Goal: Task Accomplishment & Management: Use online tool/utility

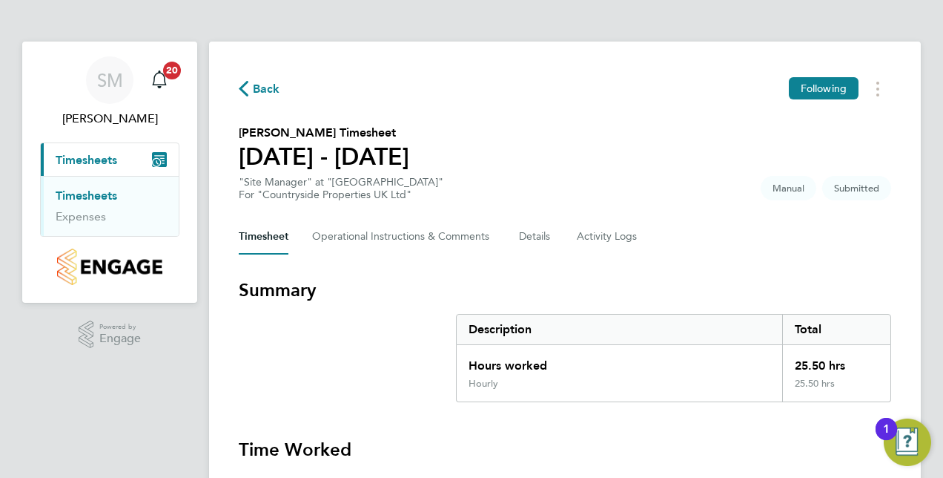
click at [95, 200] on link "Timesheets" at bounding box center [87, 195] width 62 height 14
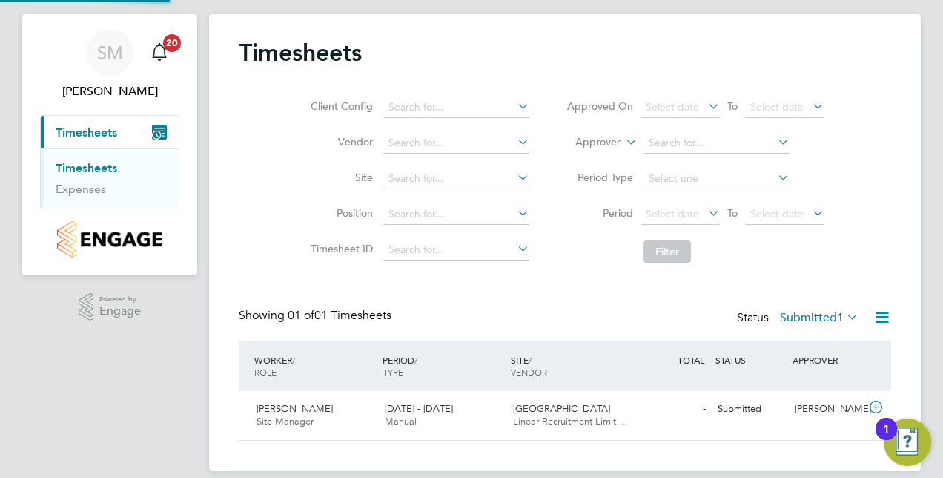
scroll to position [43, 0]
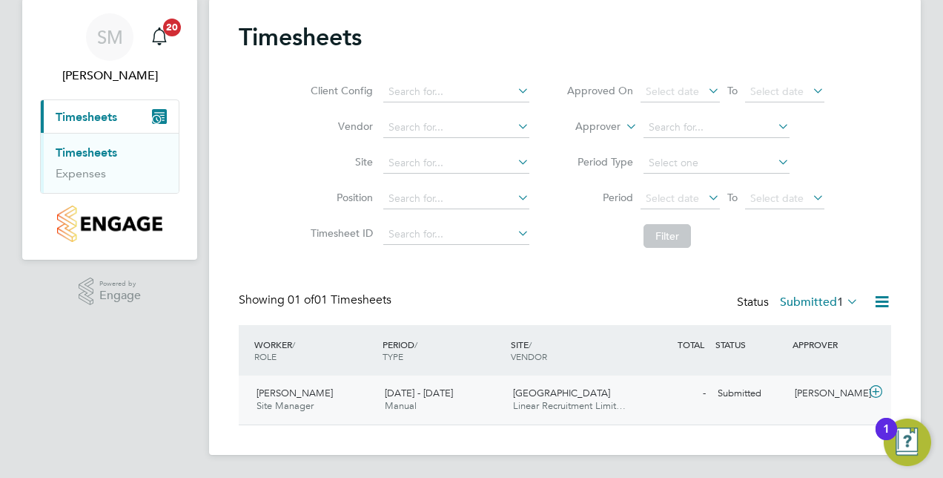
click at [307, 390] on span "[PERSON_NAME]" at bounding box center [295, 392] width 76 height 13
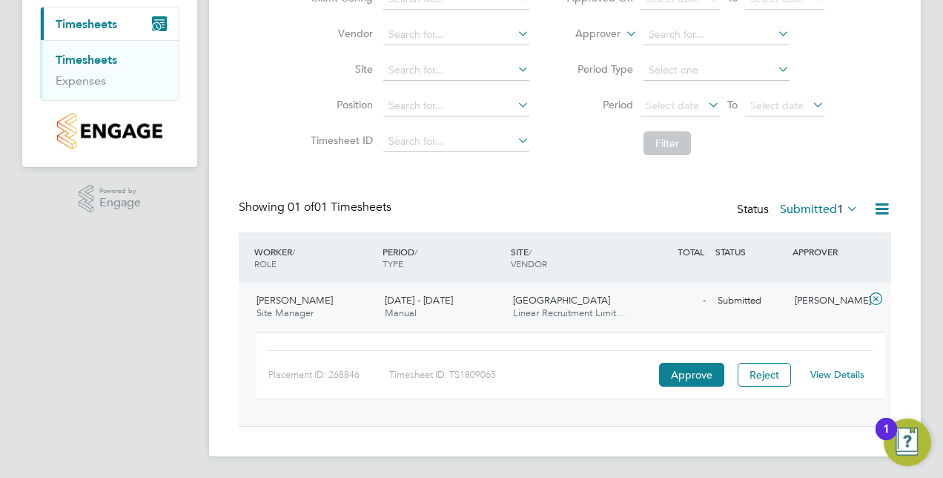
scroll to position [136, 0]
click at [844, 378] on link "View Details" at bounding box center [838, 373] width 54 height 13
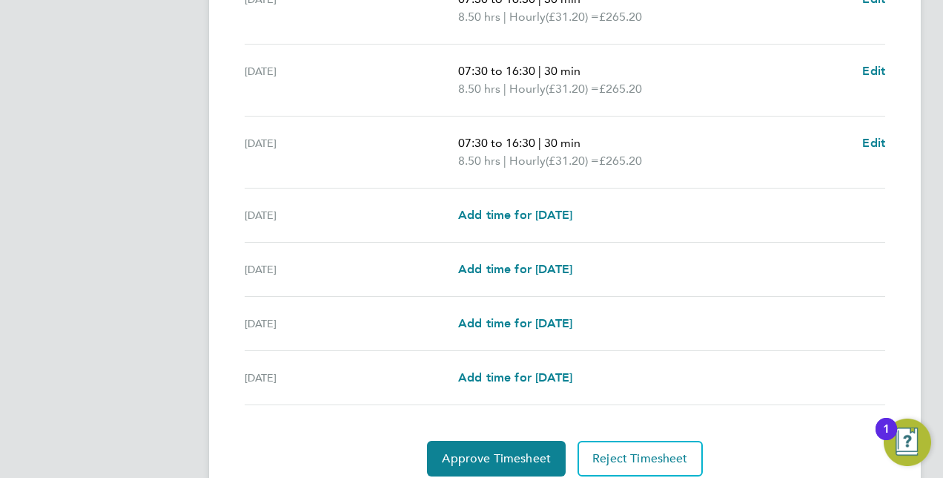
scroll to position [556, 0]
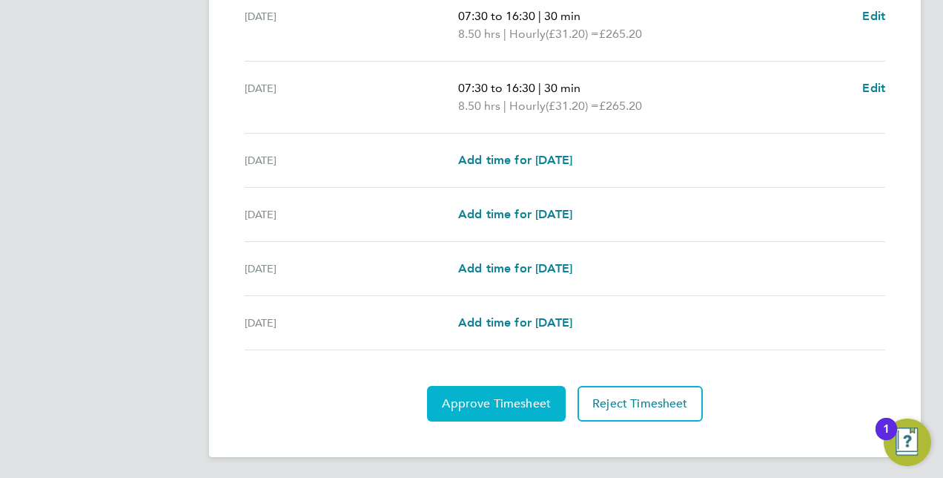
click at [528, 401] on span "Approve Timesheet" at bounding box center [496, 403] width 109 height 15
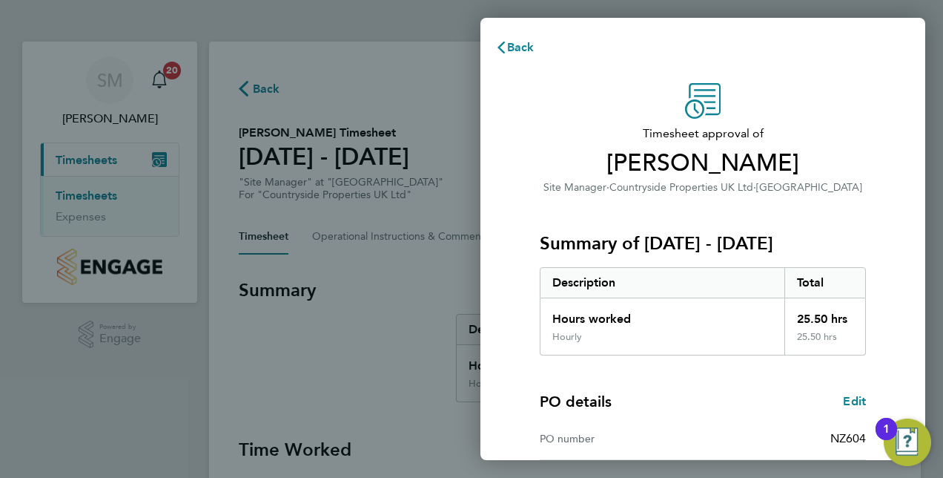
scroll to position [189, 0]
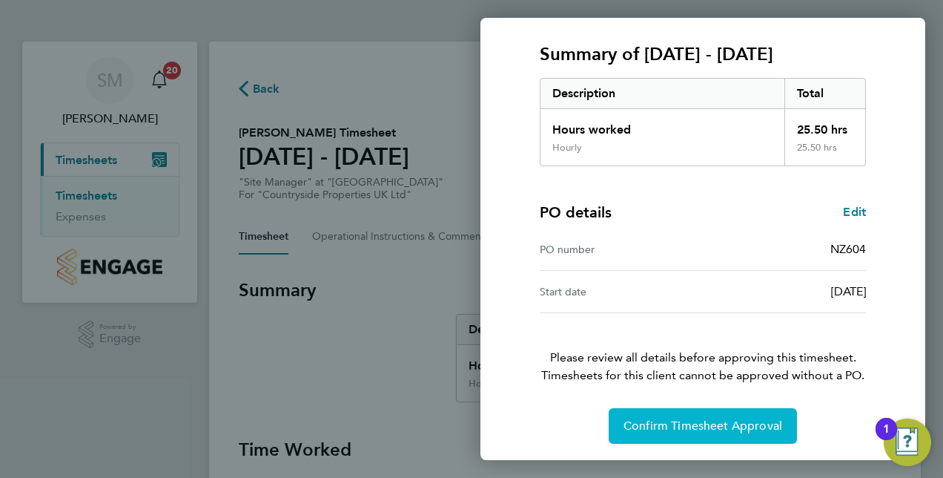
click at [752, 427] on span "Confirm Timesheet Approval" at bounding box center [703, 425] width 159 height 15
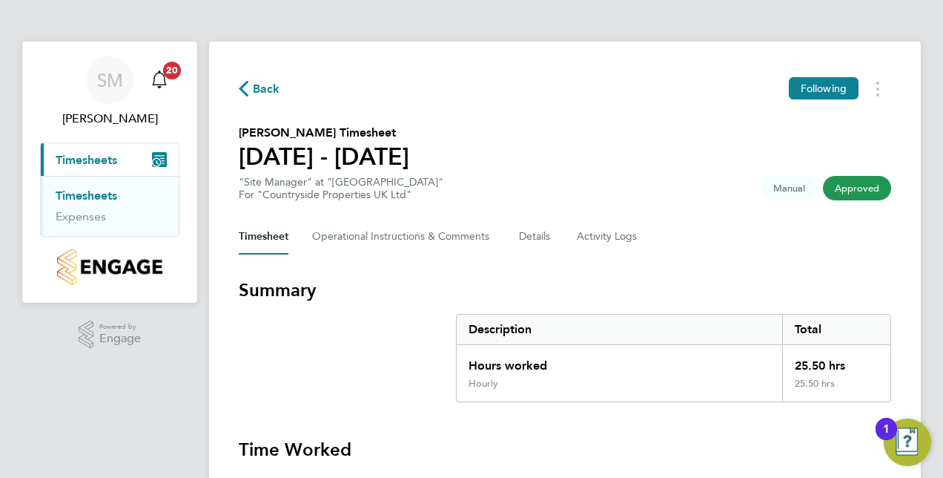
click at [107, 197] on link "Timesheets" at bounding box center [87, 195] width 62 height 14
